Goal: Task Accomplishment & Management: Use online tool/utility

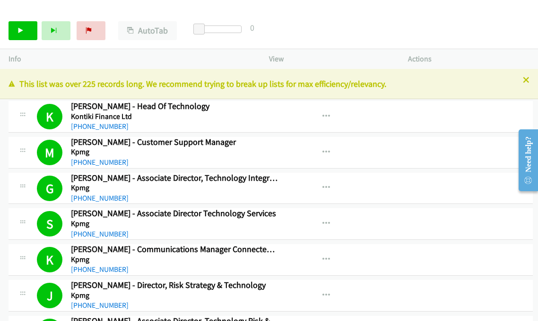
scroll to position [7562, 0]
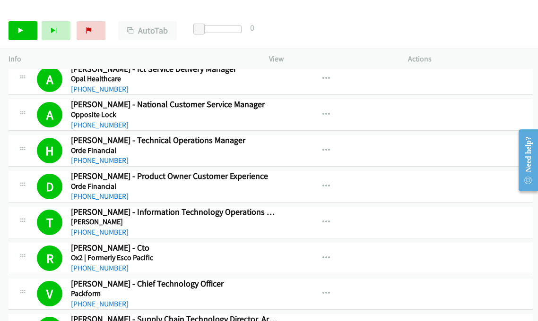
click at [14, 59] on p "Info" at bounding box center [130, 58] width 243 height 11
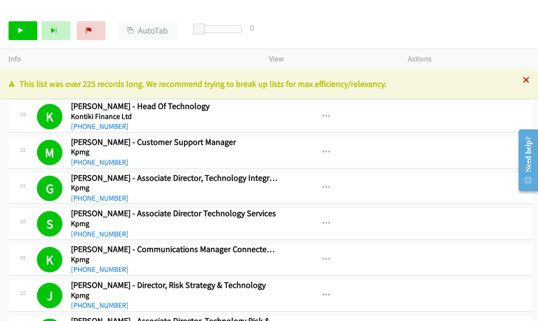
click at [523, 80] on icon at bounding box center [526, 81] width 7 height 7
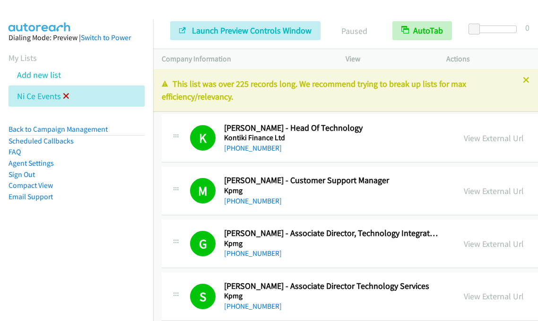
click at [67, 96] on icon at bounding box center [66, 97] width 7 height 7
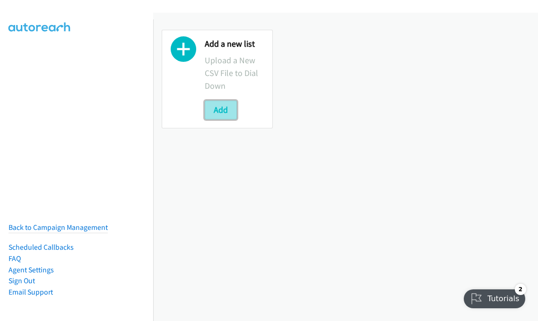
click at [221, 113] on button "Add" at bounding box center [221, 110] width 32 height 19
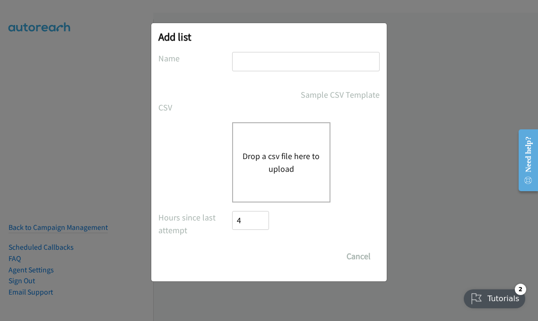
click at [272, 151] on button "Drop a csv file here to upload" at bounding box center [281, 163] width 78 height 26
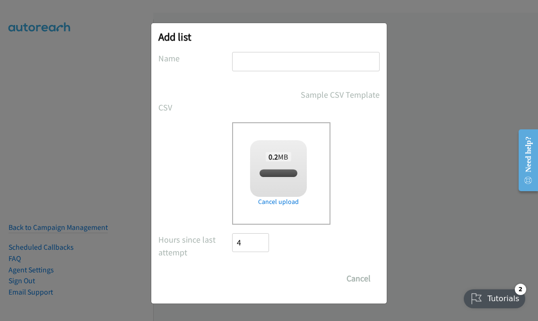
checkbox input "true"
click at [247, 279] on input "Save List" at bounding box center [257, 278] width 50 height 19
type input "n"
type input "B"
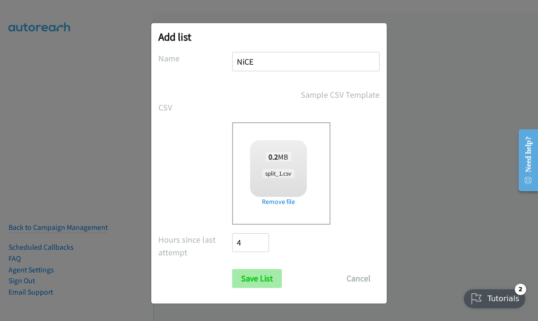
type input "NiCE"
click at [254, 279] on input "Save List" at bounding box center [257, 278] width 50 height 19
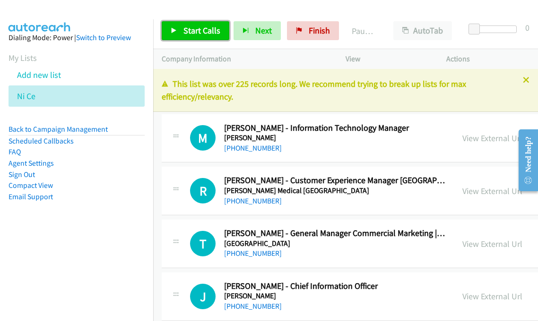
click at [198, 28] on span "Start Calls" at bounding box center [201, 30] width 37 height 11
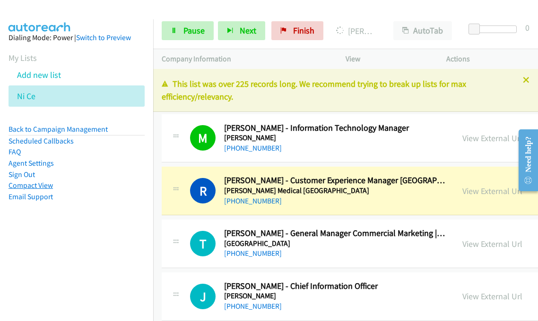
click at [25, 186] on link "Compact View" at bounding box center [31, 185] width 44 height 9
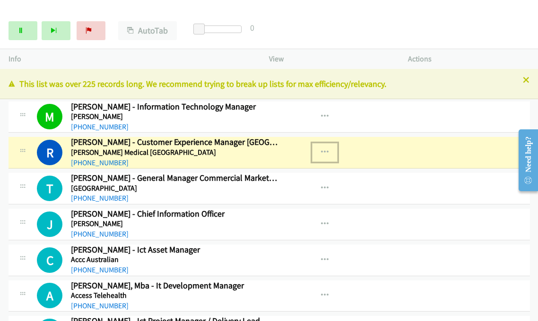
click at [321, 154] on icon "button" at bounding box center [325, 153] width 8 height 8
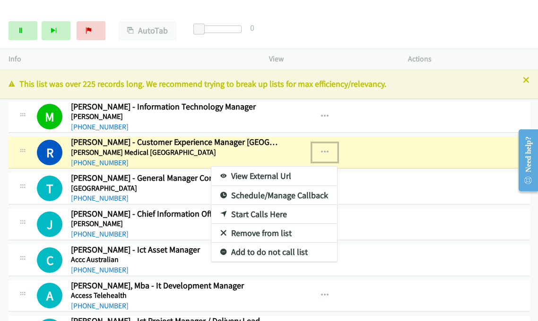
click at [252, 178] on link "View External Url" at bounding box center [274, 176] width 126 height 19
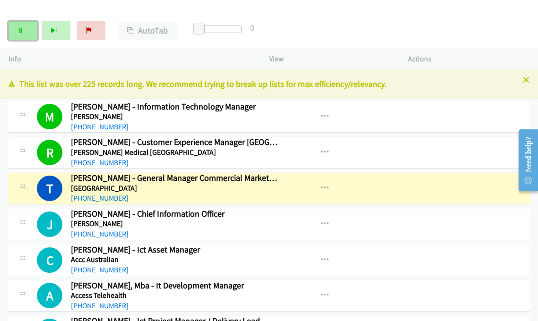
click at [24, 35] on link "Pause" at bounding box center [23, 30] width 29 height 19
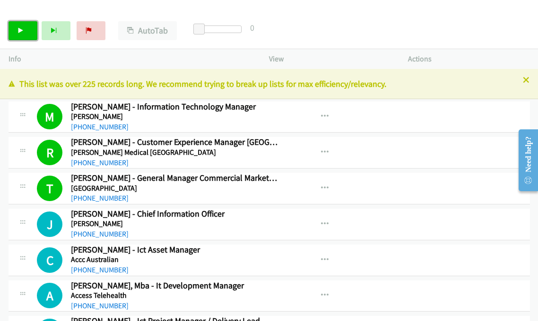
click at [29, 30] on link "Start Calls" at bounding box center [23, 30] width 29 height 19
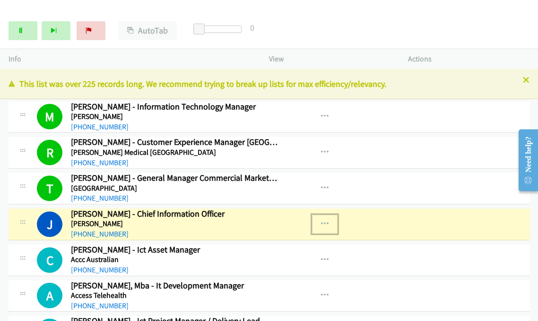
click at [321, 222] on icon "button" at bounding box center [325, 225] width 8 height 8
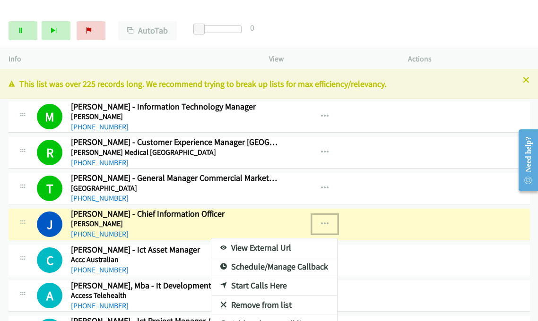
click at [242, 247] on link "View External Url" at bounding box center [274, 248] width 126 height 19
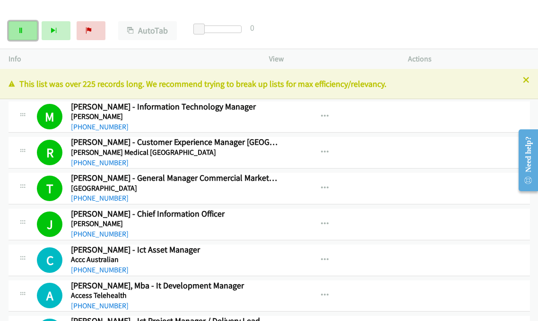
click at [26, 29] on link "Pause" at bounding box center [23, 30] width 29 height 19
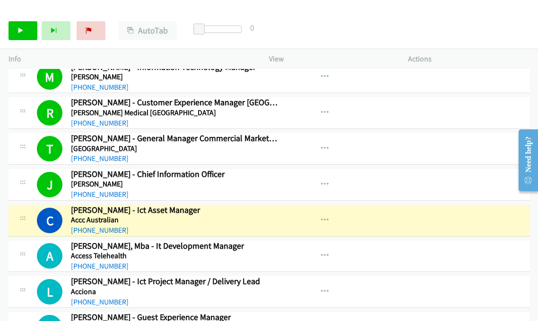
scroll to position [47, 0]
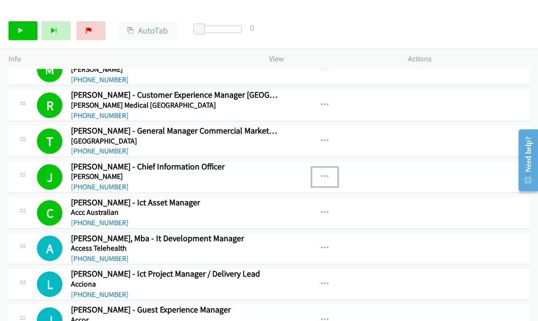
click at [321, 177] on icon "button" at bounding box center [325, 177] width 8 height 8
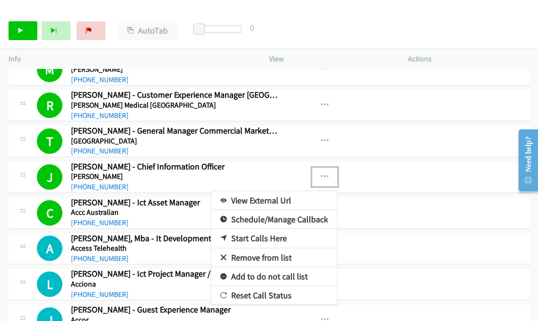
click at [263, 202] on link "View External Url" at bounding box center [274, 200] width 126 height 19
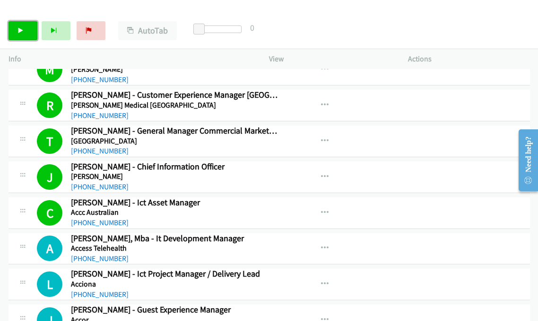
click at [24, 25] on link "Start Calls" at bounding box center [23, 30] width 29 height 19
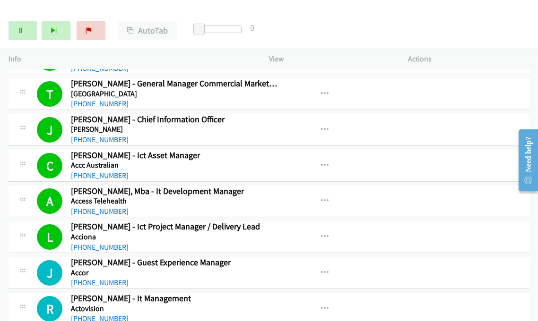
scroll to position [142, 0]
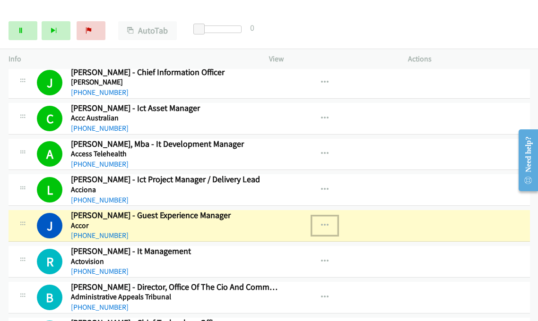
click at [321, 224] on icon "button" at bounding box center [325, 226] width 8 height 8
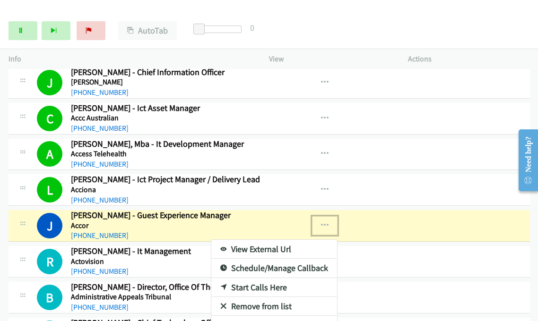
click at [253, 246] on link "View External Url" at bounding box center [274, 249] width 126 height 19
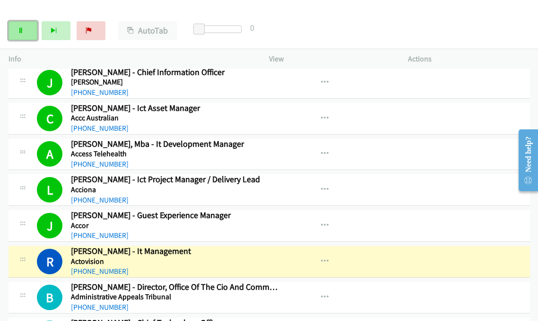
click at [19, 34] on link "Pause" at bounding box center [23, 30] width 29 height 19
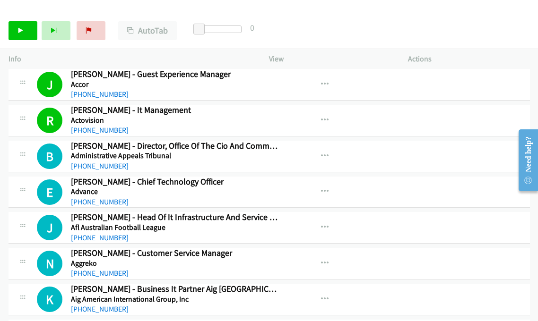
scroll to position [284, 0]
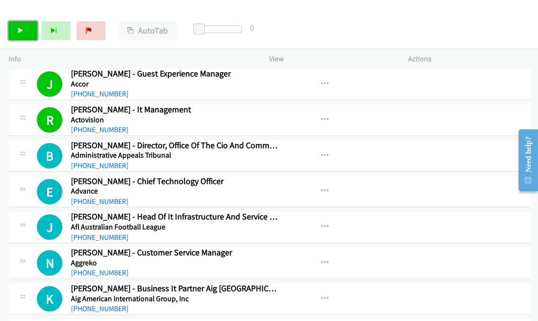
click at [24, 35] on link "Start Calls" at bounding box center [23, 30] width 29 height 19
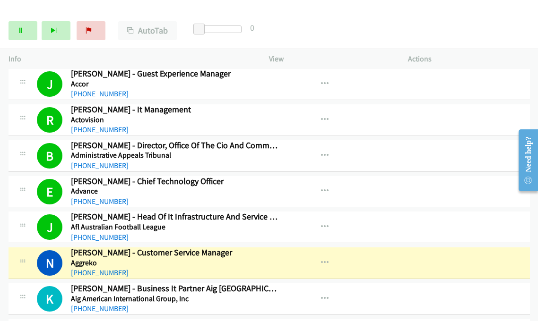
click at [385, 22] on div "Start Calls Pause Next Finish Dialing Naomi Hubbard - Customer Service Manager …" at bounding box center [269, 31] width 538 height 36
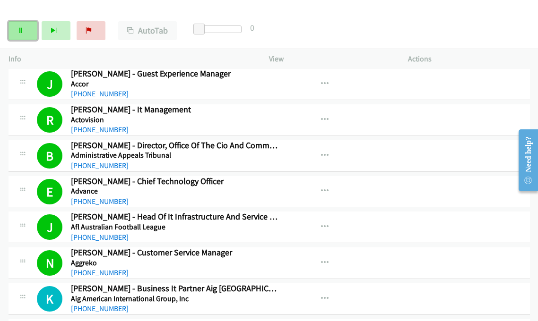
click at [26, 31] on link "Pause" at bounding box center [23, 30] width 29 height 19
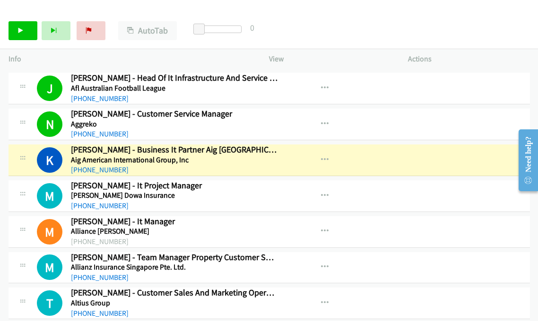
scroll to position [425, 0]
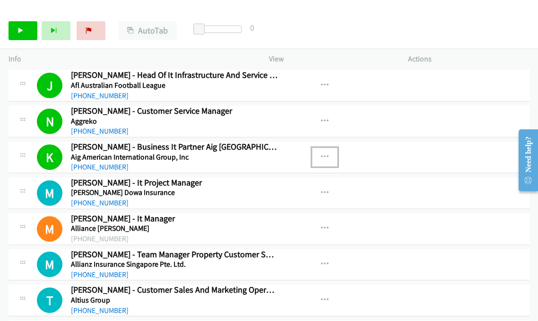
click at [321, 154] on icon "button" at bounding box center [325, 158] width 8 height 8
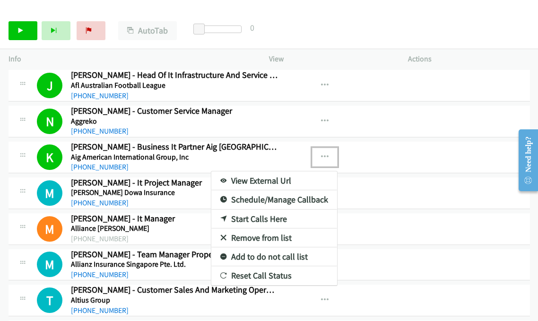
click at [260, 180] on link "View External Url" at bounding box center [274, 181] width 126 height 19
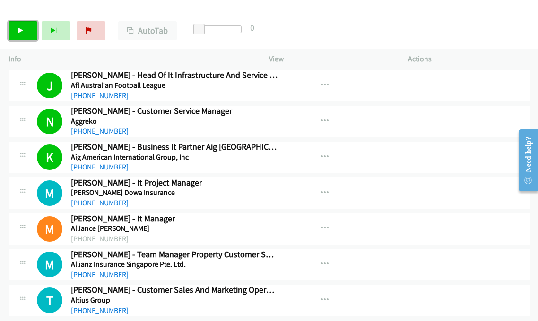
click at [27, 29] on link "Start Calls" at bounding box center [23, 30] width 29 height 19
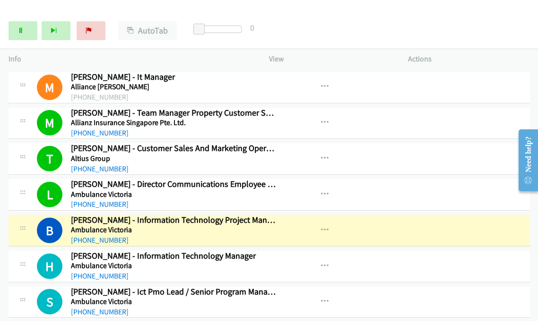
scroll to position [662, 0]
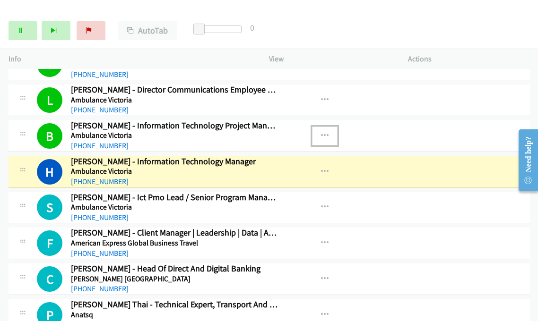
click at [321, 132] on icon "button" at bounding box center [325, 136] width 8 height 8
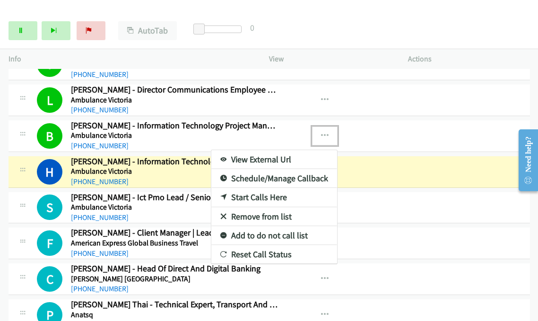
click at [273, 155] on link "View External Url" at bounding box center [274, 159] width 126 height 19
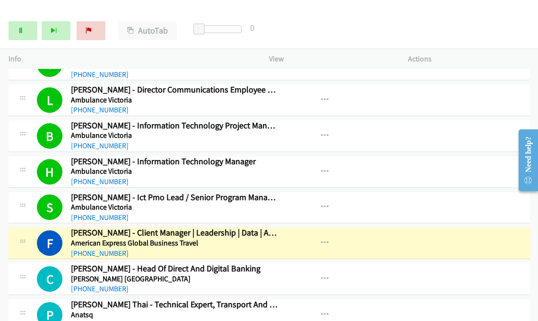
scroll to position [709, 0]
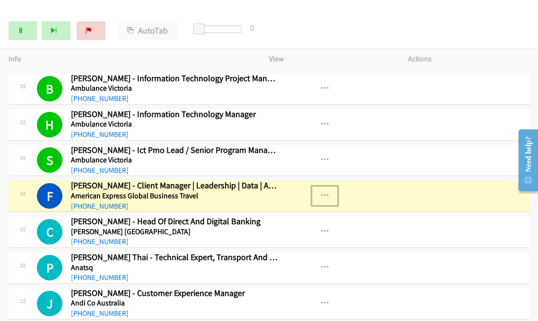
click at [321, 192] on icon "button" at bounding box center [325, 196] width 8 height 8
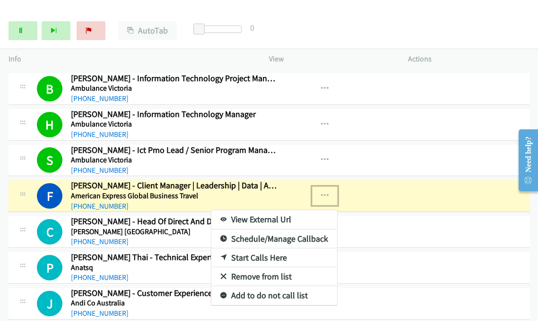
click at [257, 218] on link "View External Url" at bounding box center [274, 219] width 126 height 19
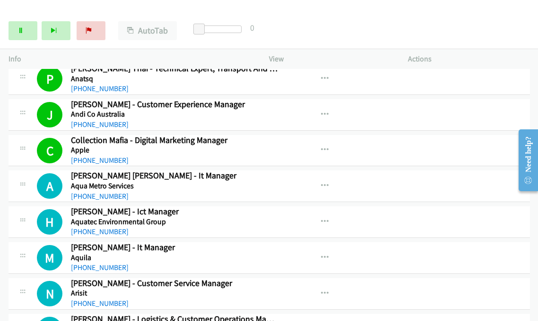
scroll to position [945, 0]
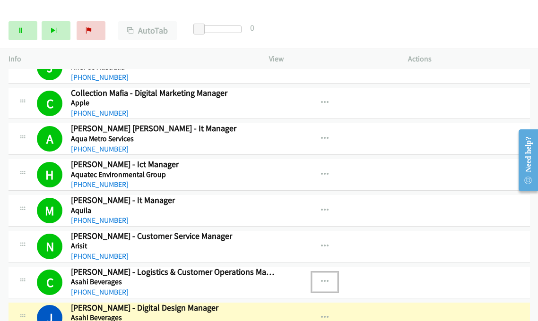
click at [321, 278] on icon "button" at bounding box center [325, 282] width 8 height 8
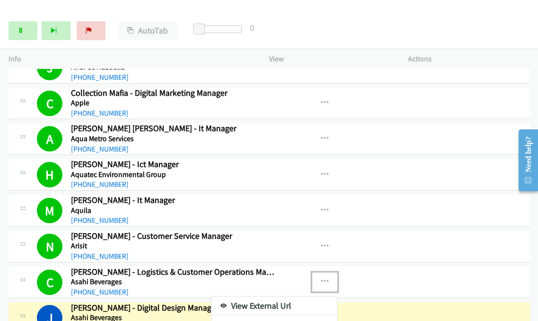
click at [283, 301] on link "View External Url" at bounding box center [274, 306] width 126 height 19
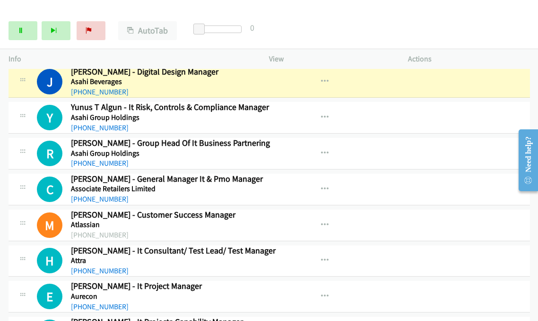
scroll to position [1134, 0]
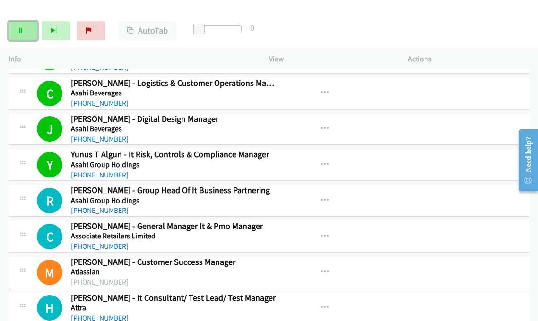
click at [21, 32] on icon at bounding box center [20, 31] width 7 height 7
click at [20, 28] on icon at bounding box center [20, 31] width 7 height 7
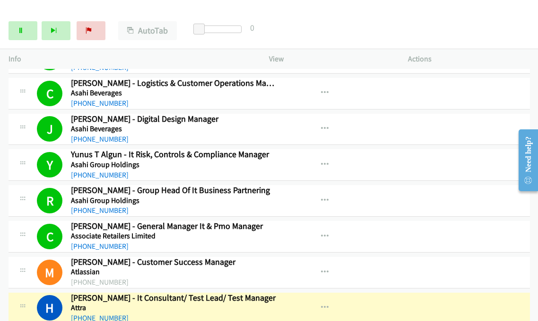
scroll to position [1229, 0]
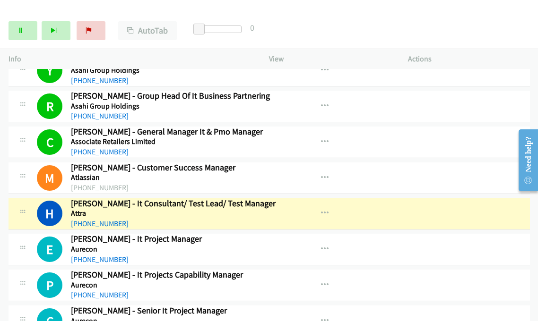
click at [377, 20] on div "Start Calls Pause Next Finish Dialing Harish Krishnappa - It Consultant/ Test L…" at bounding box center [269, 31] width 538 height 36
click at [26, 31] on link "Pause" at bounding box center [23, 30] width 29 height 19
click at [24, 26] on link "Start Calls" at bounding box center [23, 30] width 29 height 19
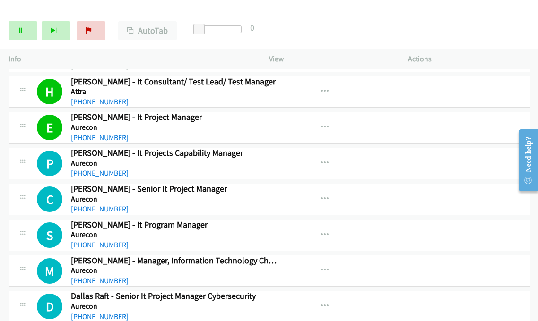
scroll to position [1276, 0]
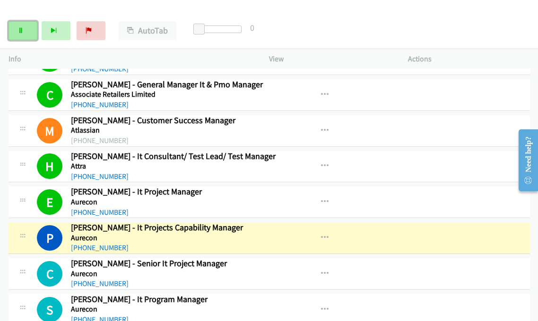
click at [19, 30] on icon at bounding box center [20, 31] width 7 height 7
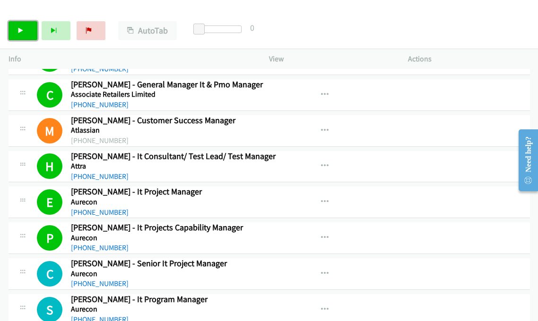
click at [22, 28] on icon at bounding box center [20, 31] width 7 height 7
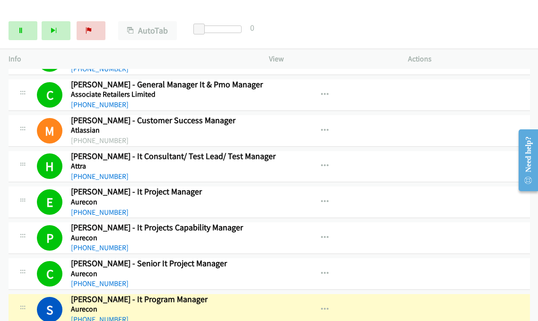
scroll to position [1371, 0]
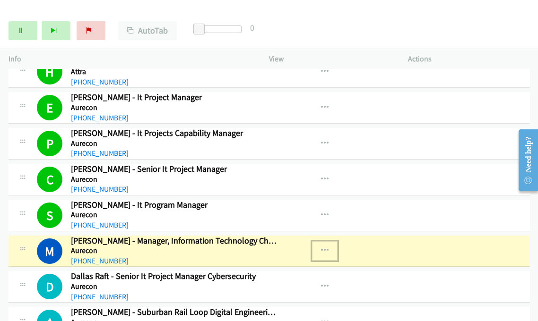
click at [321, 247] on icon "button" at bounding box center [325, 251] width 8 height 8
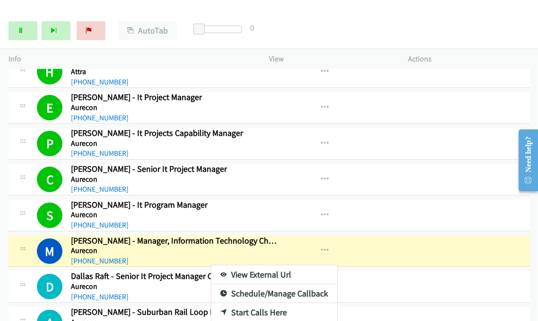
click at [273, 266] on link "View External Url" at bounding box center [274, 275] width 126 height 19
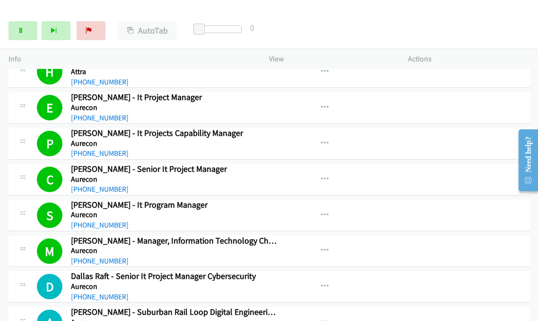
scroll to position [1418, 0]
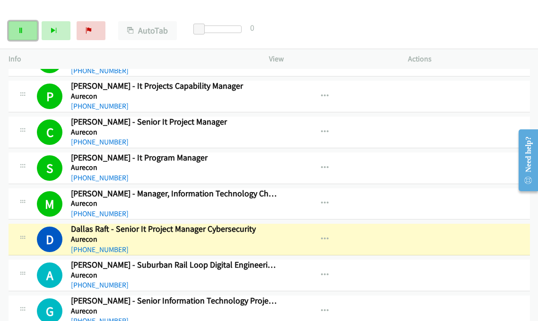
click at [23, 24] on link "Pause" at bounding box center [23, 30] width 29 height 19
